Goal: Task Accomplishment & Management: Manage account settings

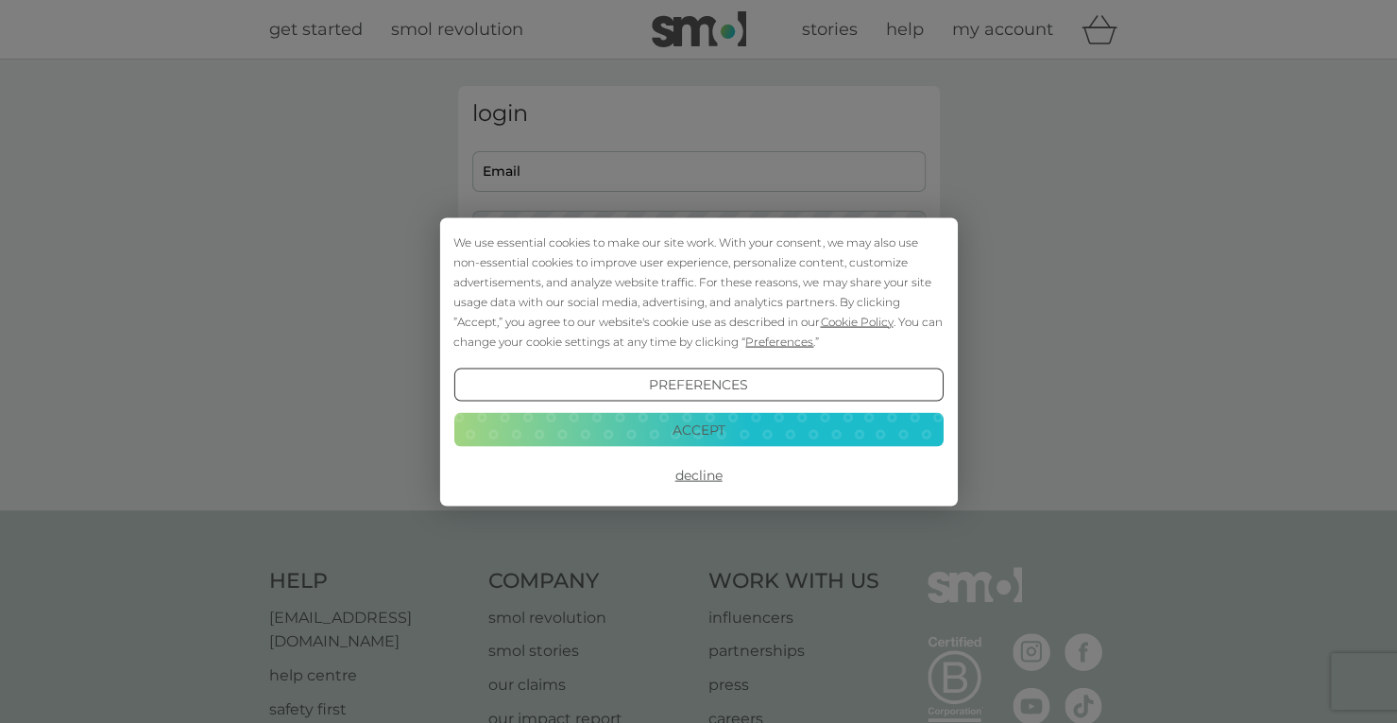
click at [708, 419] on button "Accept" at bounding box center [697, 430] width 489 height 34
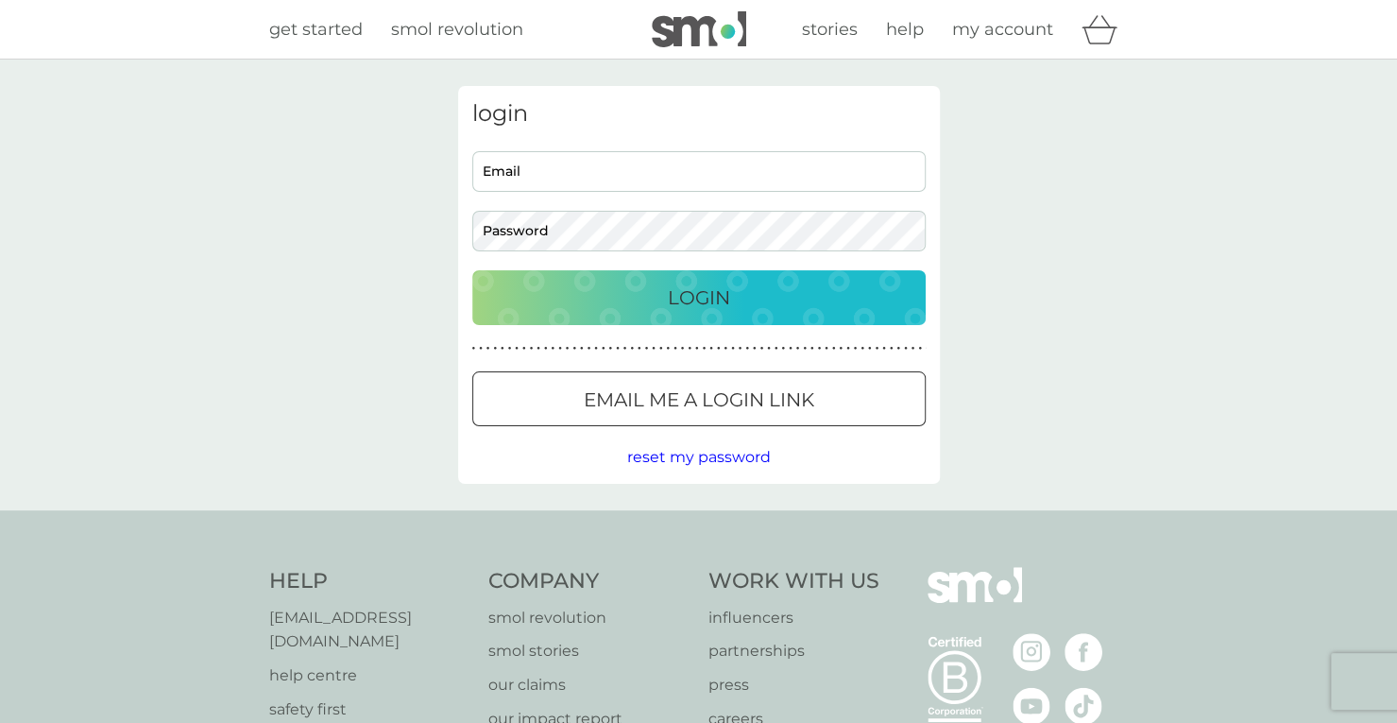
click at [696, 290] on p "Login" at bounding box center [699, 297] width 62 height 30
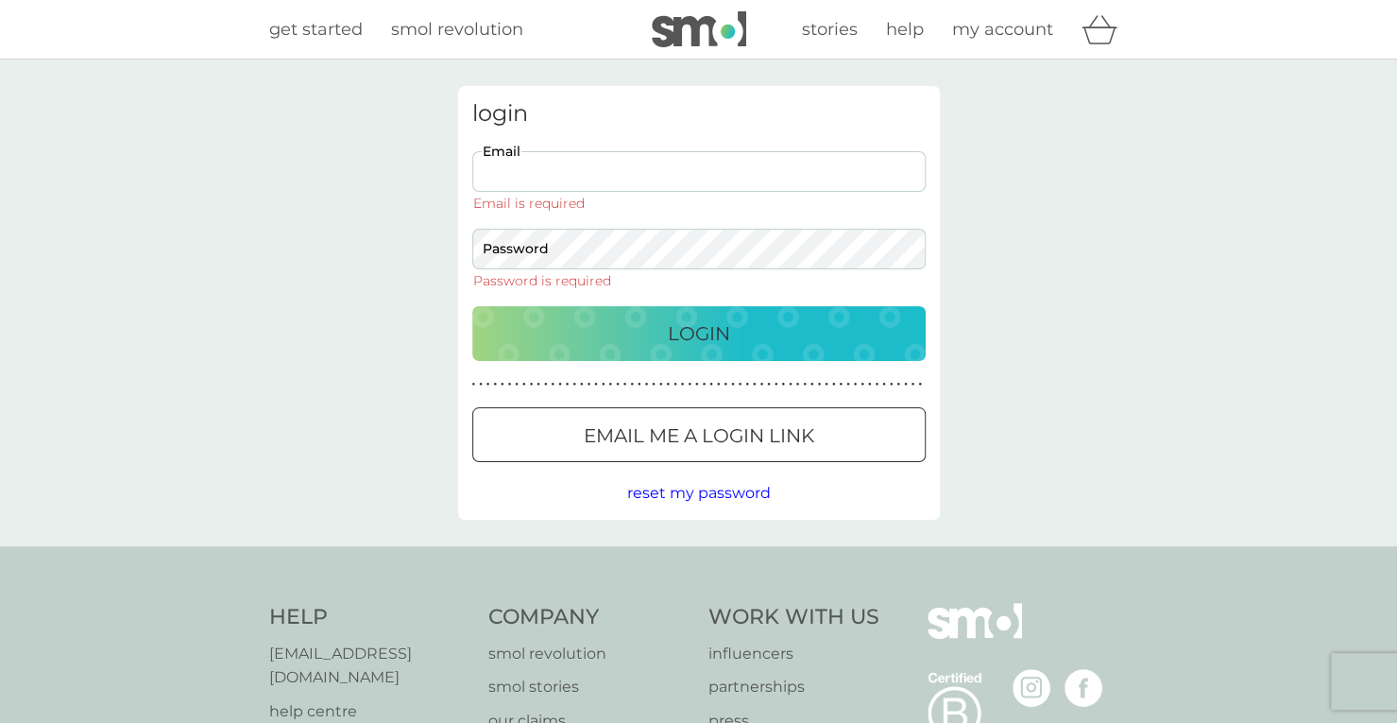
click at [572, 177] on input "Email" at bounding box center [698, 171] width 453 height 41
type input "[EMAIL_ADDRESS][DOMAIN_NAME]"
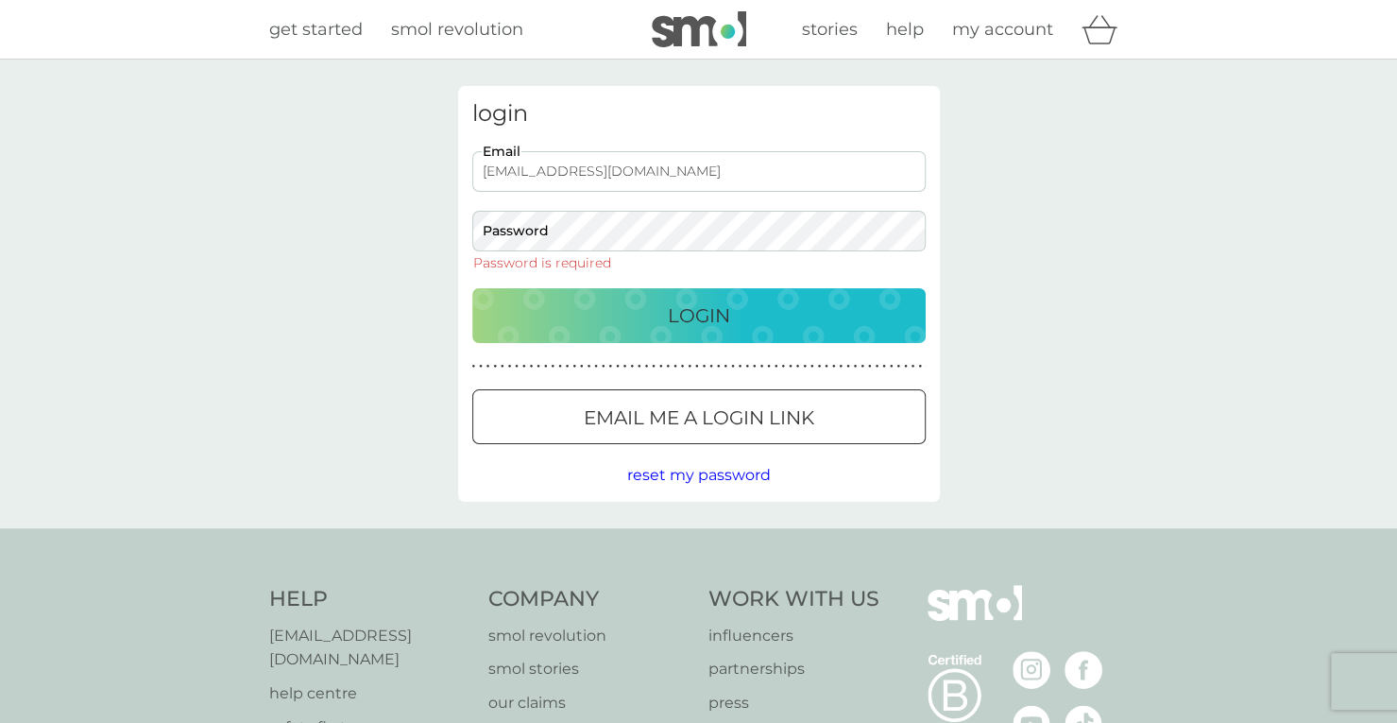
click at [691, 409] on div at bounding box center [699, 418] width 68 height 20
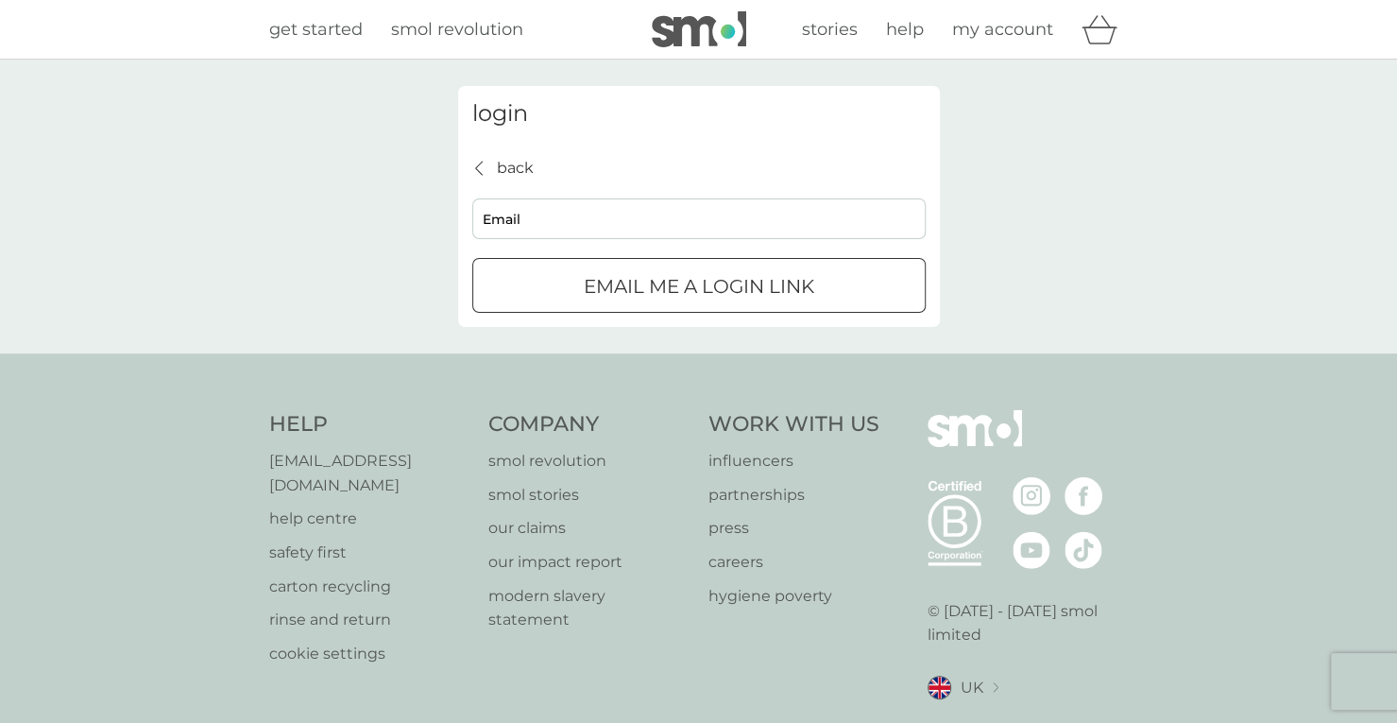
click at [604, 218] on input "Email" at bounding box center [698, 218] width 453 height 41
type input "[EMAIL_ADDRESS][DOMAIN_NAME]"
click at [662, 276] on p "Email me a login link" at bounding box center [699, 286] width 230 height 30
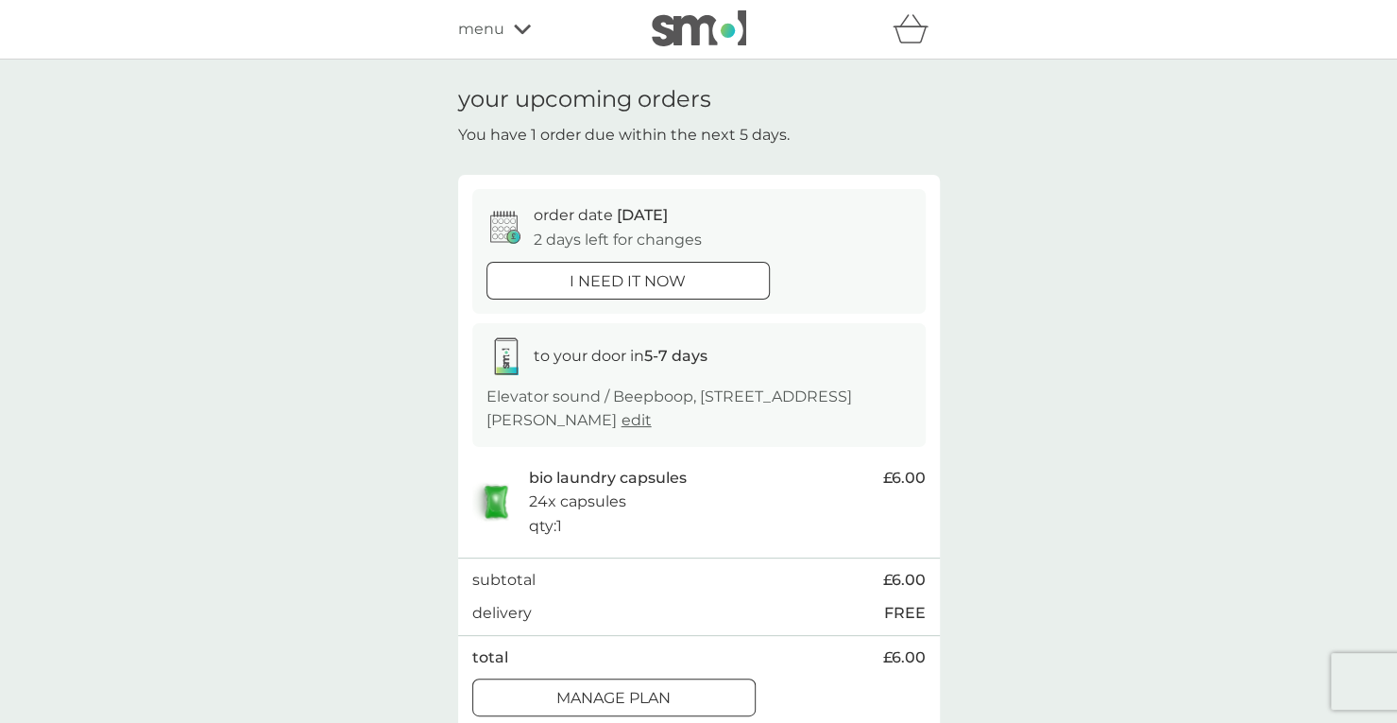
click at [654, 687] on p "Manage plan" at bounding box center [613, 698] width 114 height 25
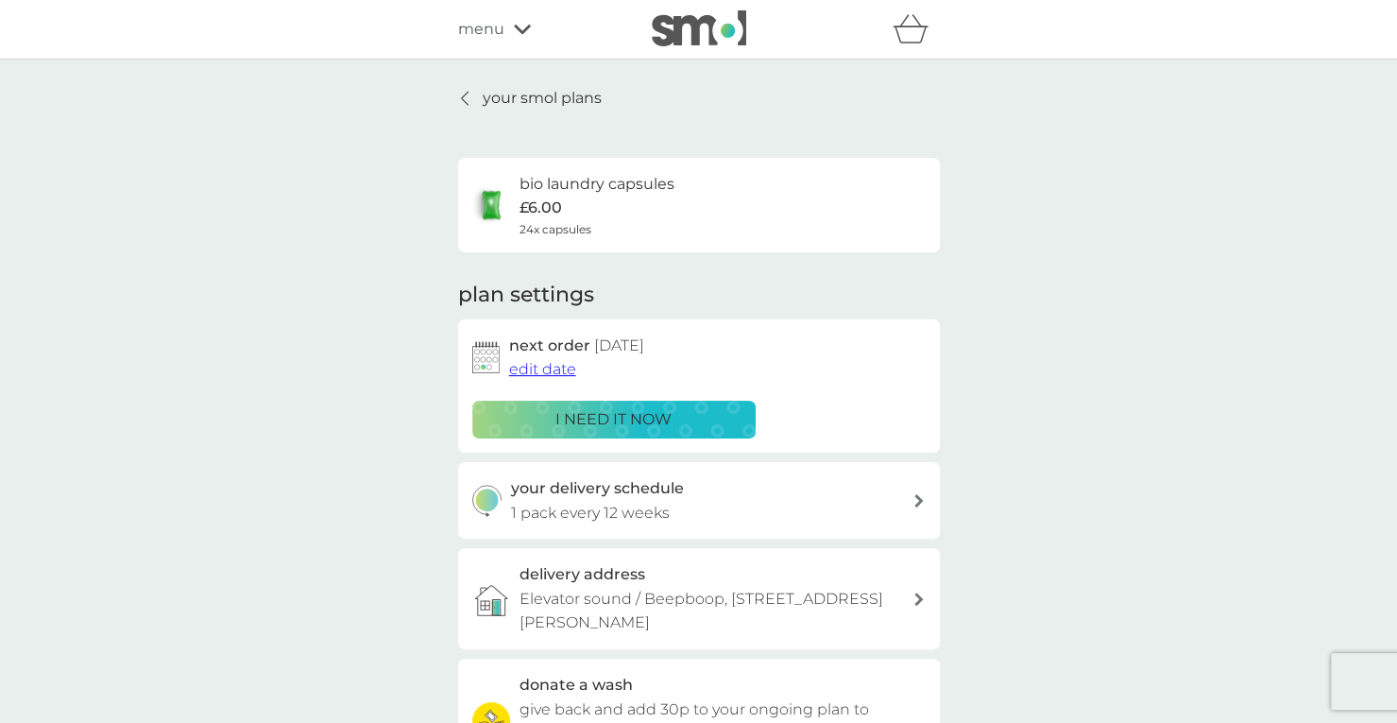
click at [558, 367] on span "edit date" at bounding box center [542, 369] width 67 height 18
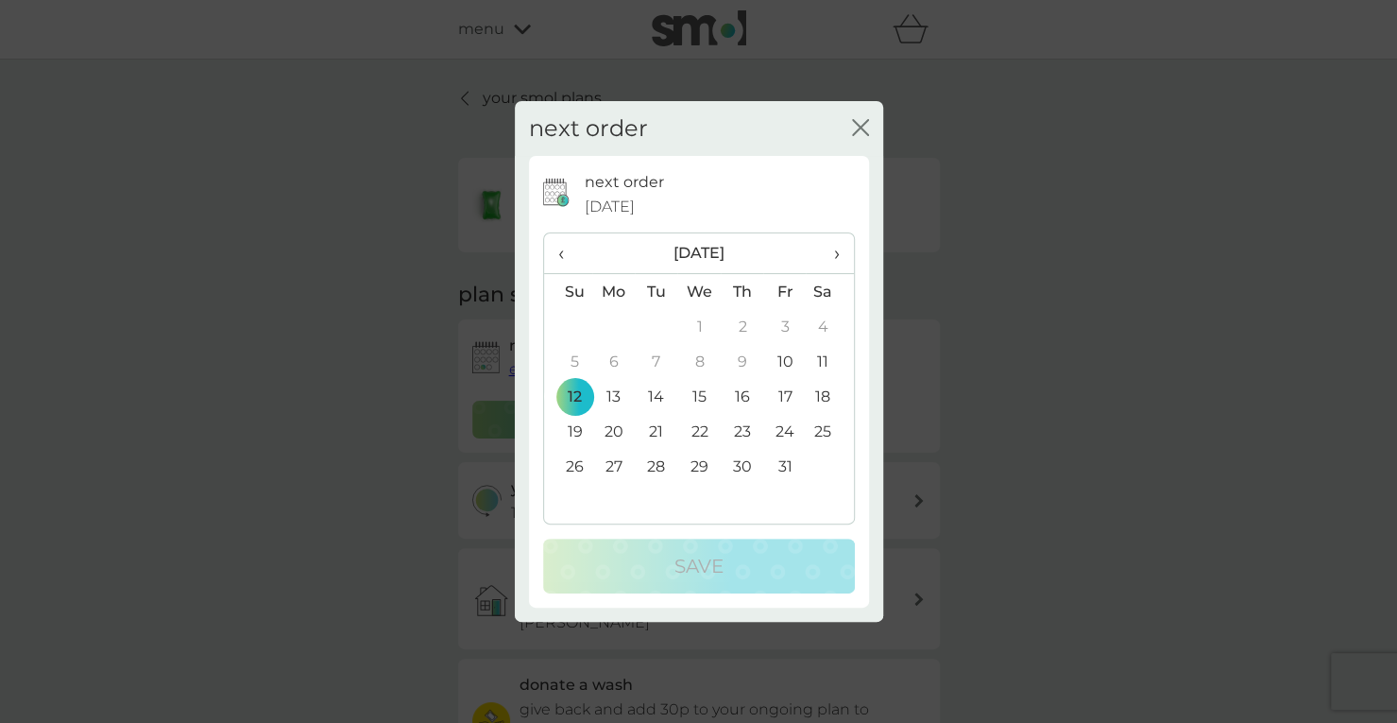
click at [835, 252] on span "›" at bounding box center [829, 253] width 19 height 40
click at [739, 333] on td "1" at bounding box center [742, 326] width 43 height 35
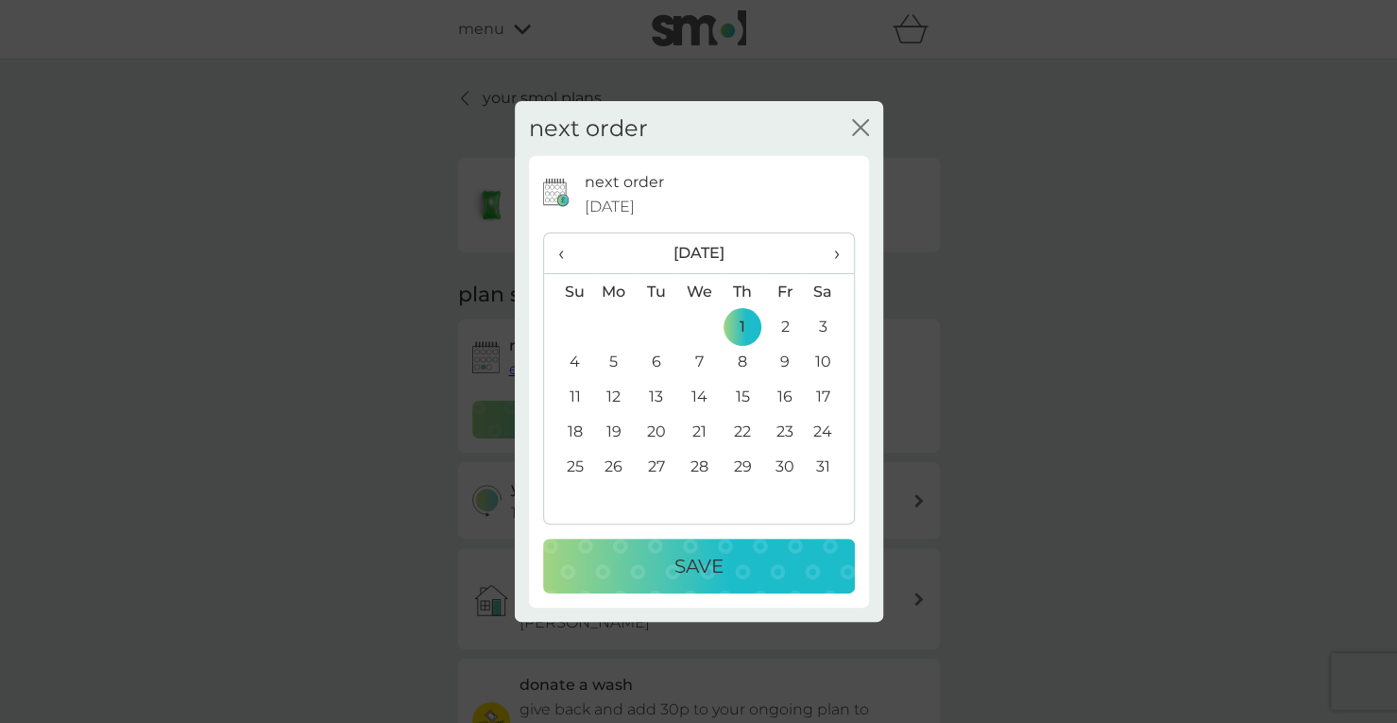
click at [755, 579] on div "Save" at bounding box center [699, 566] width 274 height 30
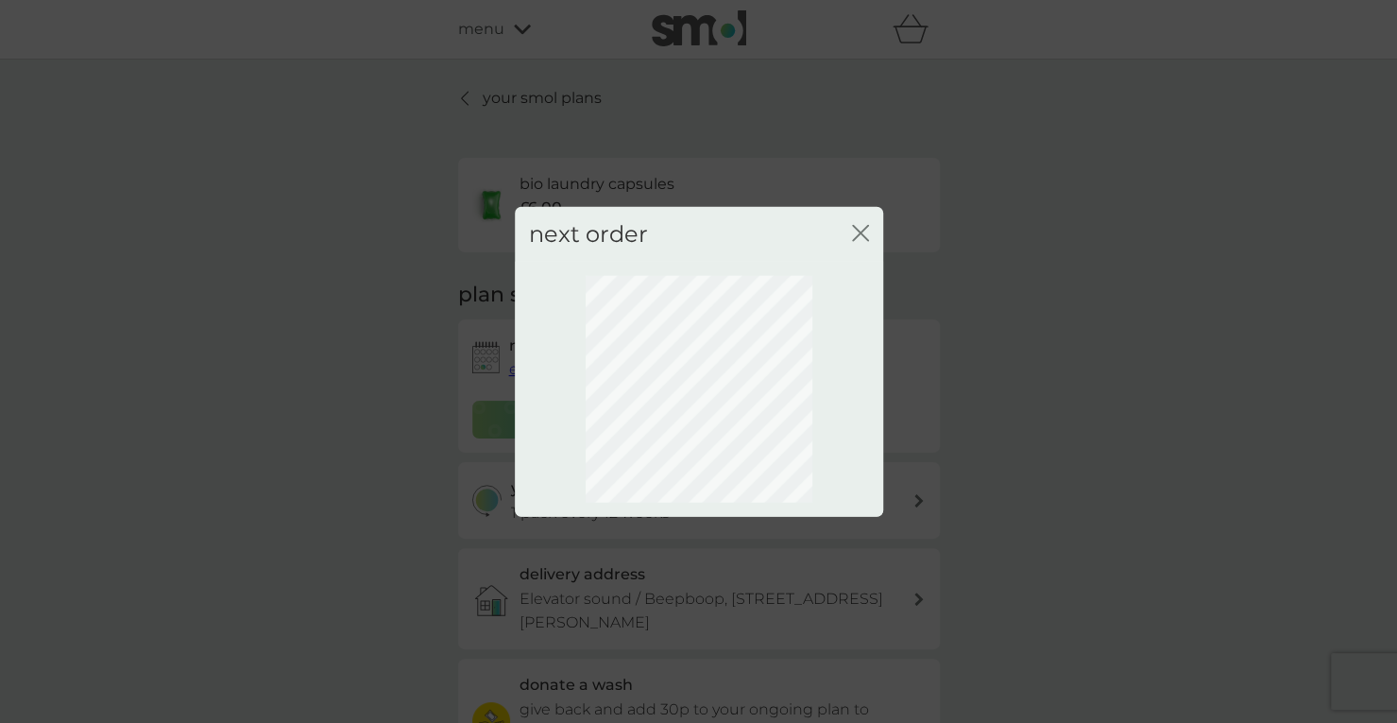
click at [860, 233] on icon "close" at bounding box center [864, 232] width 8 height 15
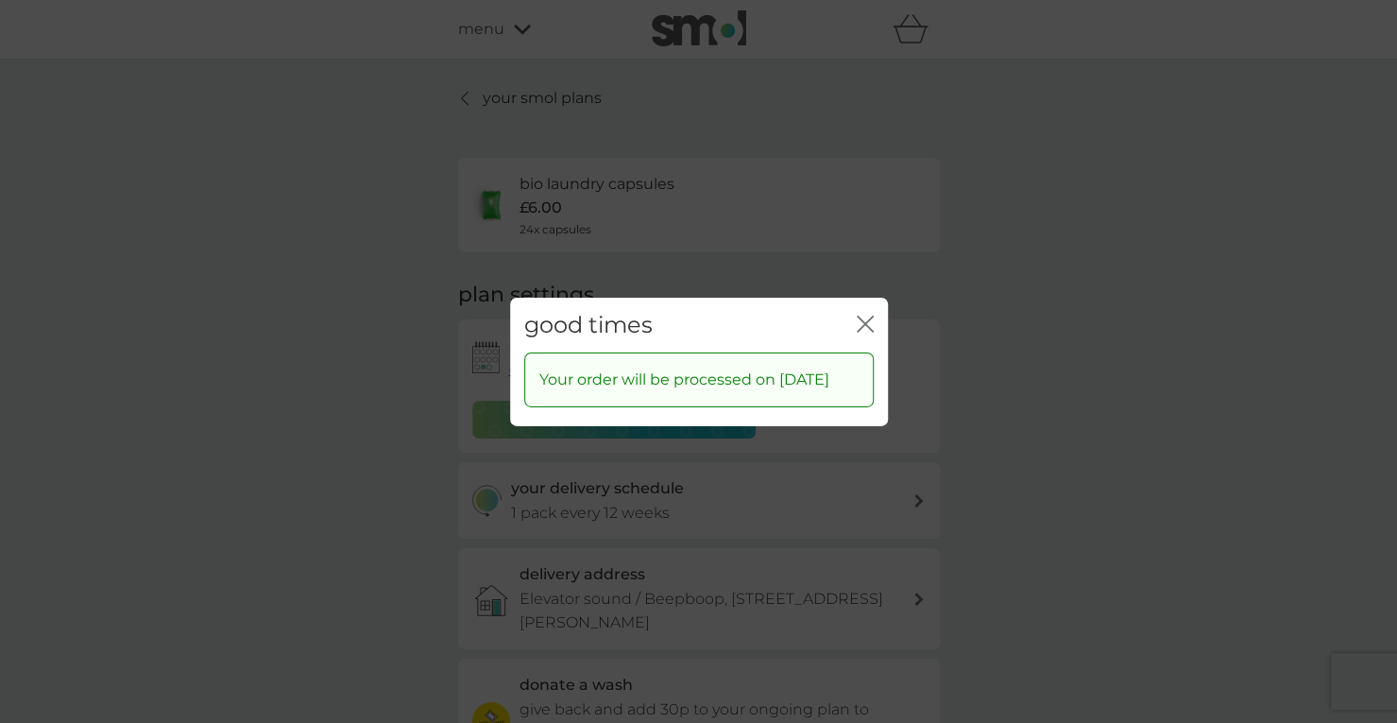
click at [878, 313] on div "good times close" at bounding box center [699, 325] width 378 height 56
click at [876, 315] on div "good times close" at bounding box center [699, 325] width 378 height 56
drag, startPoint x: 876, startPoint y: 315, endPoint x: 861, endPoint y: 328, distance: 18.7
click at [861, 328] on icon "close" at bounding box center [862, 322] width 8 height 15
